Goal: Check status: Check status

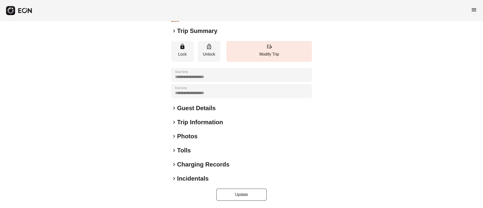
scroll to position [19, 0]
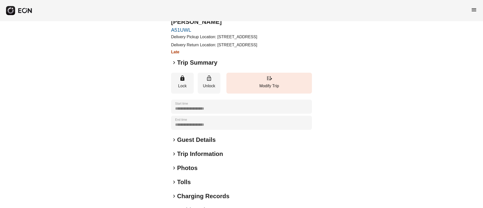
click at [173, 66] on span "keyboard_arrow_right" at bounding box center [174, 63] width 6 height 6
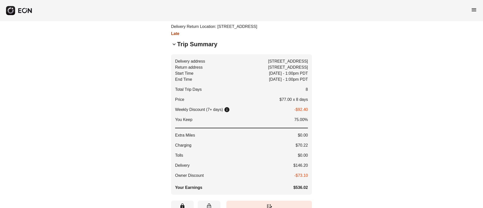
scroll to position [0, 0]
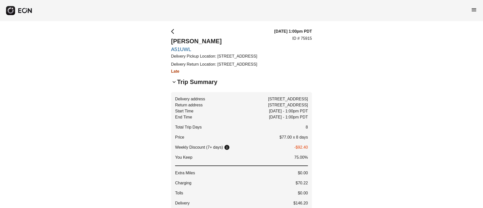
click at [174, 85] on span "keyboard_arrow_down" at bounding box center [174, 82] width 6 height 6
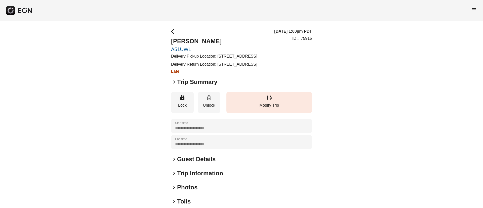
click at [180, 86] on h2 "Trip Summary" at bounding box center [197, 82] width 40 height 8
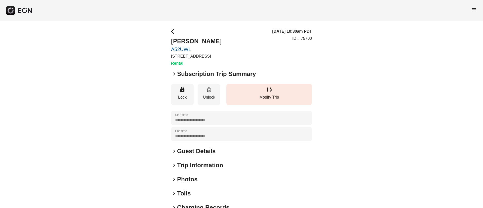
click at [473, 9] on span "menu" at bounding box center [474, 10] width 6 height 6
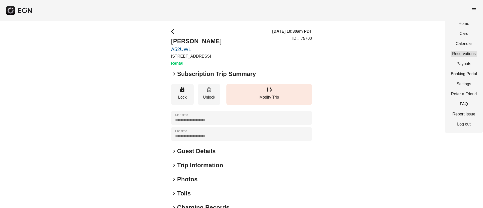
click at [460, 51] on link "Reservations" at bounding box center [464, 54] width 26 height 6
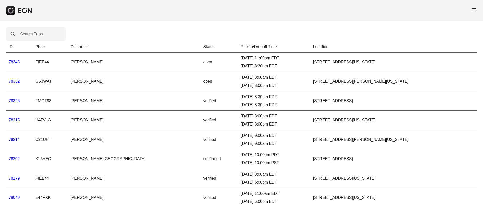
click at [34, 35] on label "Search Trips" at bounding box center [31, 34] width 23 height 6
click at [34, 35] on Trips "Search Trips" at bounding box center [36, 34] width 60 height 14
paste Trips "******"
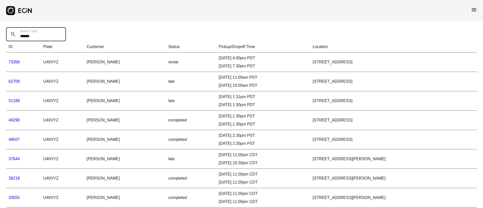
type Trips "******"
click at [16, 62] on link "73356" at bounding box center [14, 62] width 11 height 4
